Goal: Task Accomplishment & Management: Complete application form

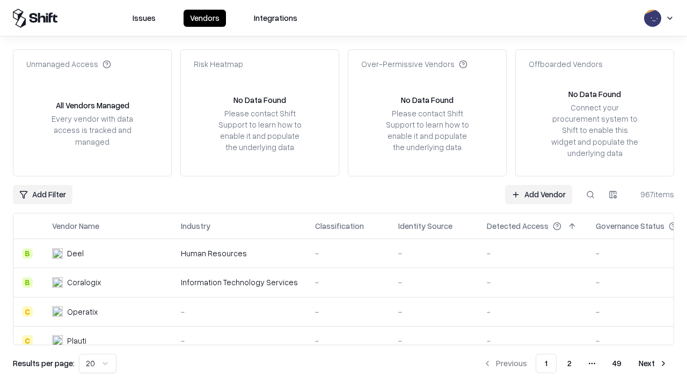
click at [538, 194] on link "Add Vendor" at bounding box center [538, 194] width 67 height 19
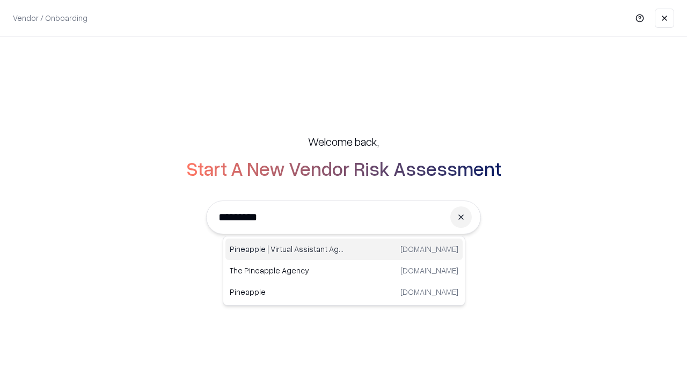
click at [344, 249] on div "Pineapple | Virtual Assistant Agency [DOMAIN_NAME]" at bounding box center [343, 249] width 237 height 21
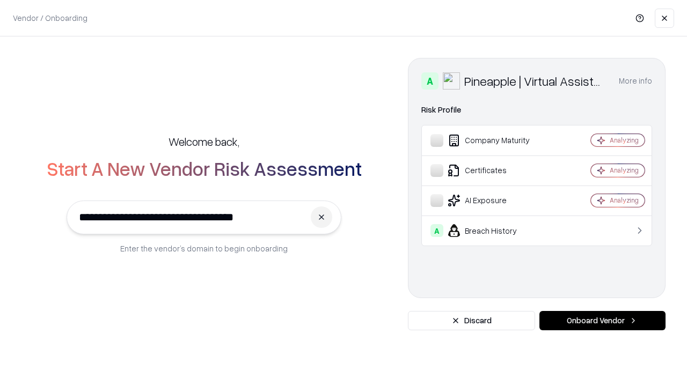
type input "**********"
click at [602, 321] on button "Onboard Vendor" at bounding box center [602, 320] width 126 height 19
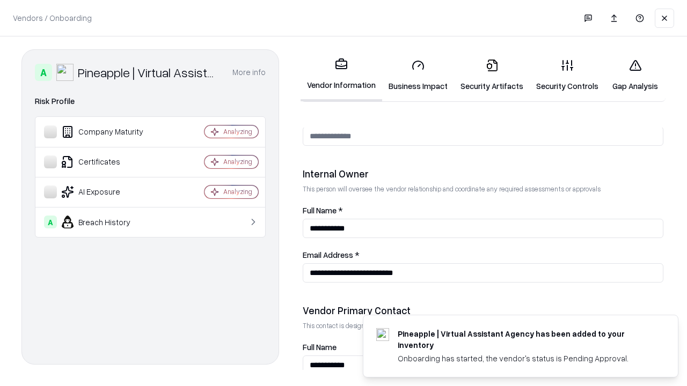
scroll to position [556, 0]
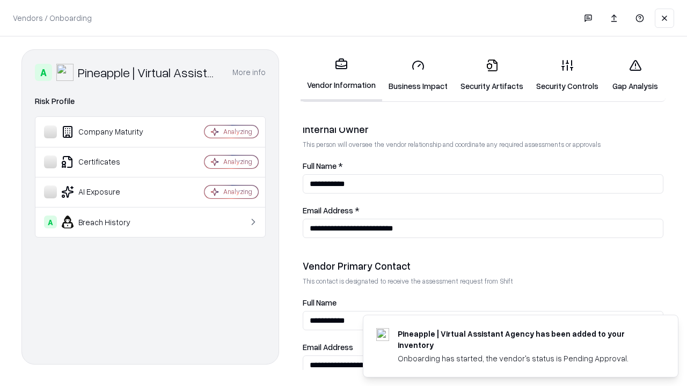
click at [418, 75] on link "Business Impact" at bounding box center [418, 75] width 72 height 50
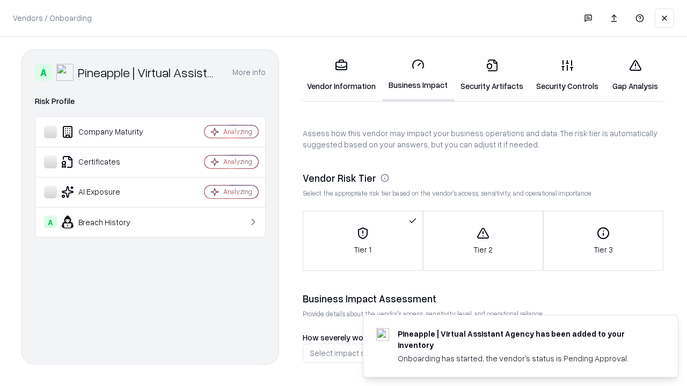
click at [491, 75] on link "Security Artifacts" at bounding box center [492, 75] width 76 height 50
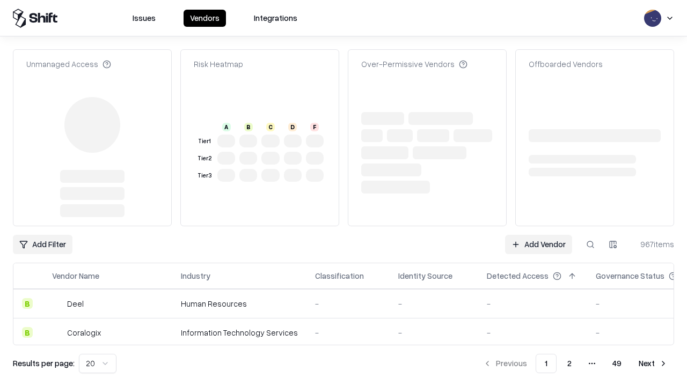
click at [538, 235] on link "Add Vendor" at bounding box center [538, 244] width 67 height 19
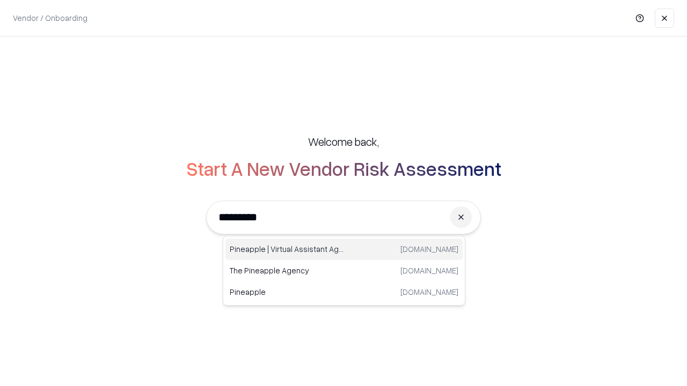
click at [344, 249] on div "Pineapple | Virtual Assistant Agency [DOMAIN_NAME]" at bounding box center [343, 249] width 237 height 21
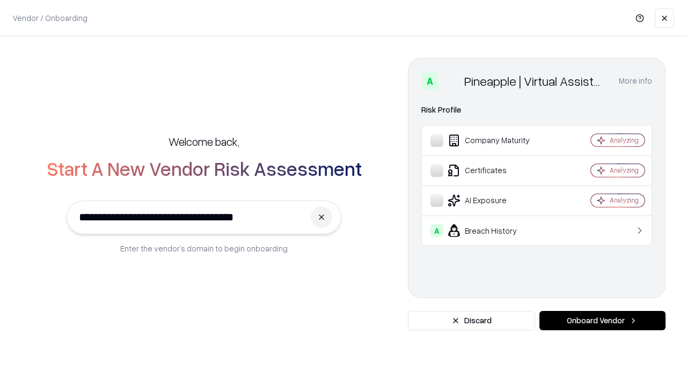
type input "**********"
click at [602, 321] on button "Onboard Vendor" at bounding box center [602, 320] width 126 height 19
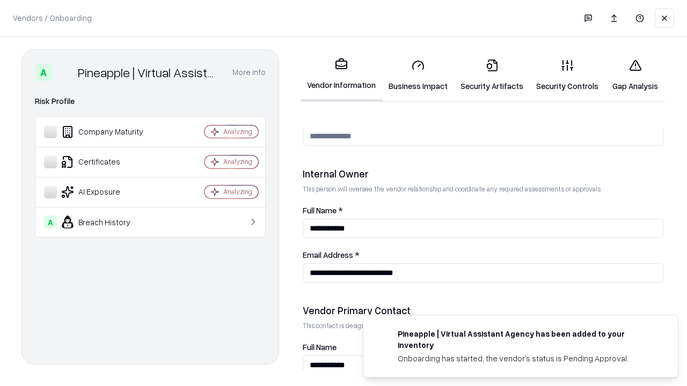
scroll to position [556, 0]
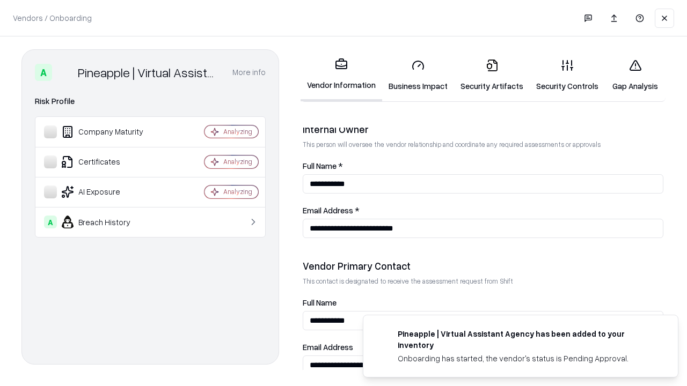
click at [635, 75] on link "Gap Analysis" at bounding box center [635, 75] width 61 height 50
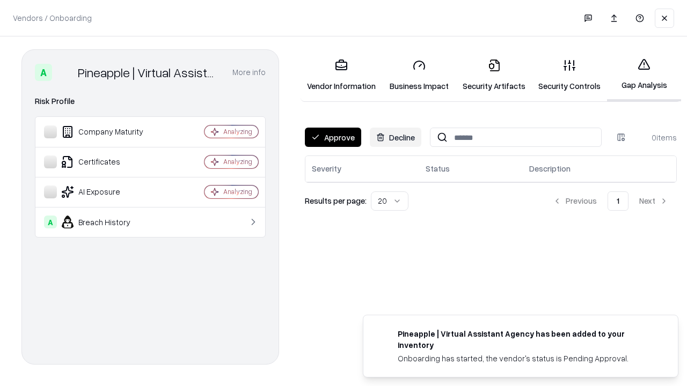
click at [333, 137] on button "Approve" at bounding box center [333, 137] width 56 height 19
